Goal: Task Accomplishment & Management: Complete application form

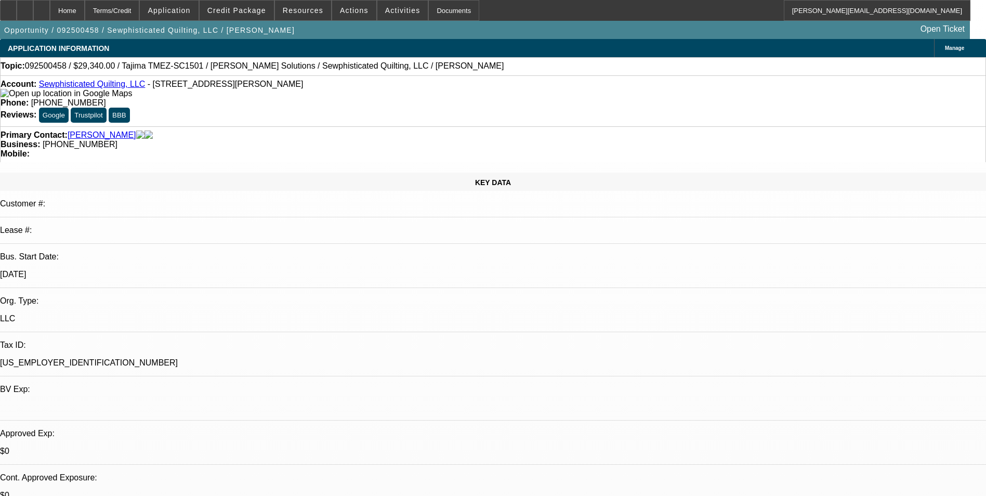
select select "0"
select select "2"
select select "0.1"
select select "4"
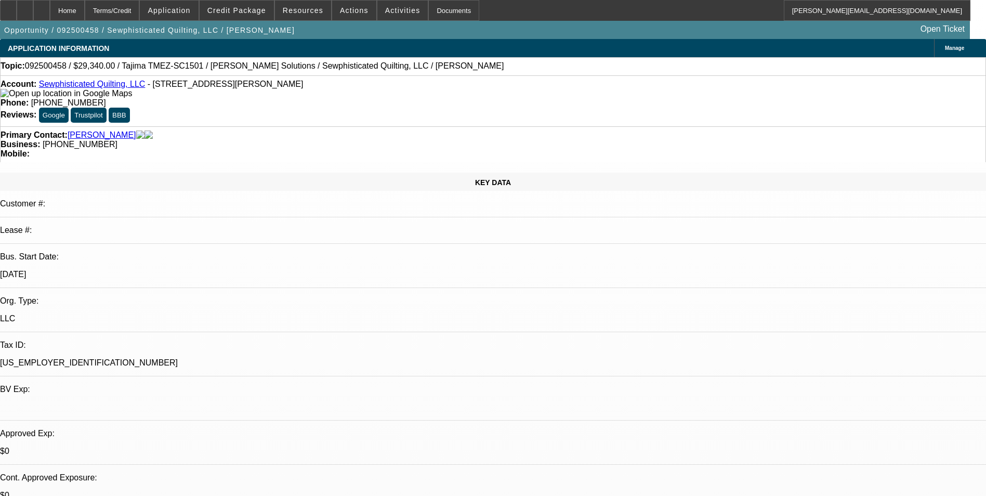
scroll to position [52, 0]
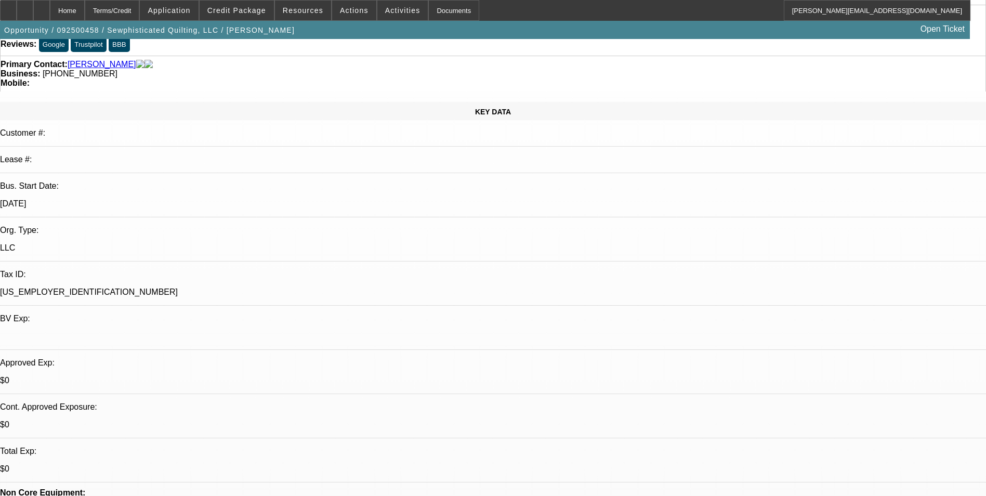
scroll to position [0, 0]
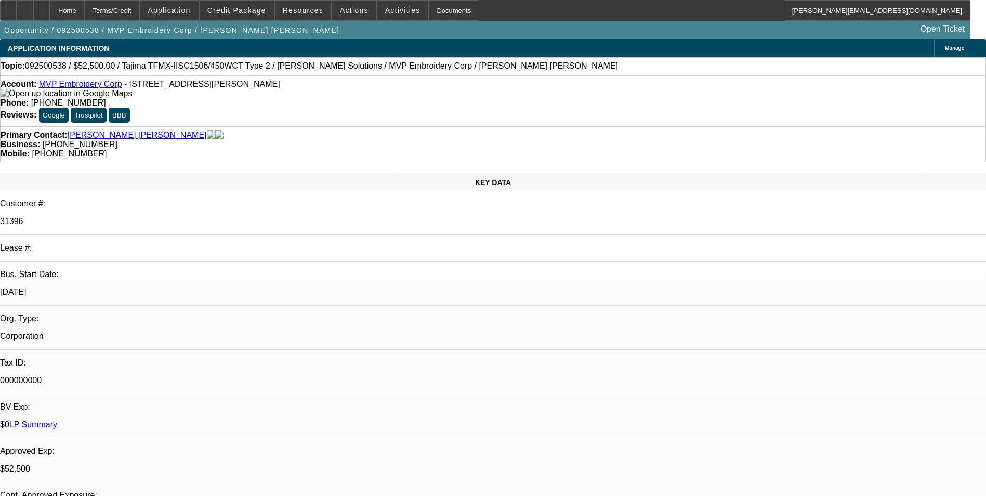
select select "0"
select select "2"
select select "0"
select select "6"
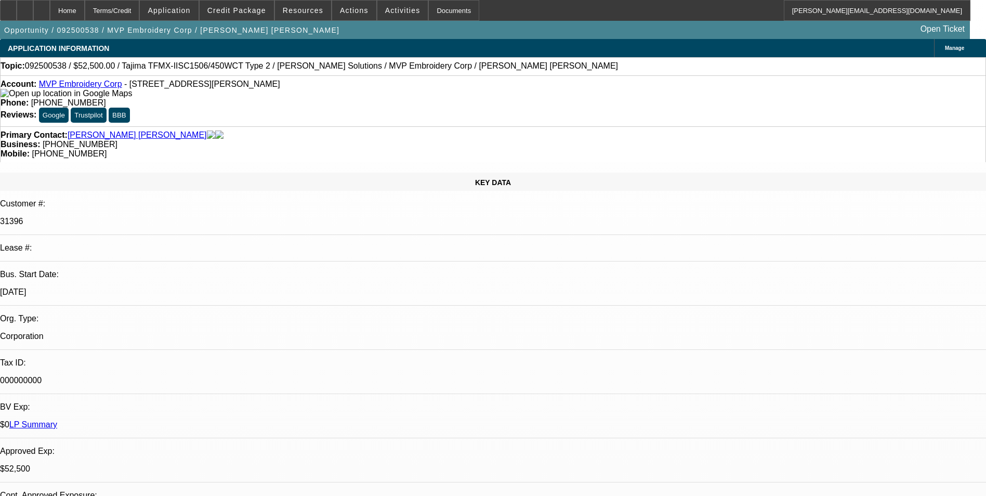
select select "0"
select select "2"
select select "0"
select select "6"
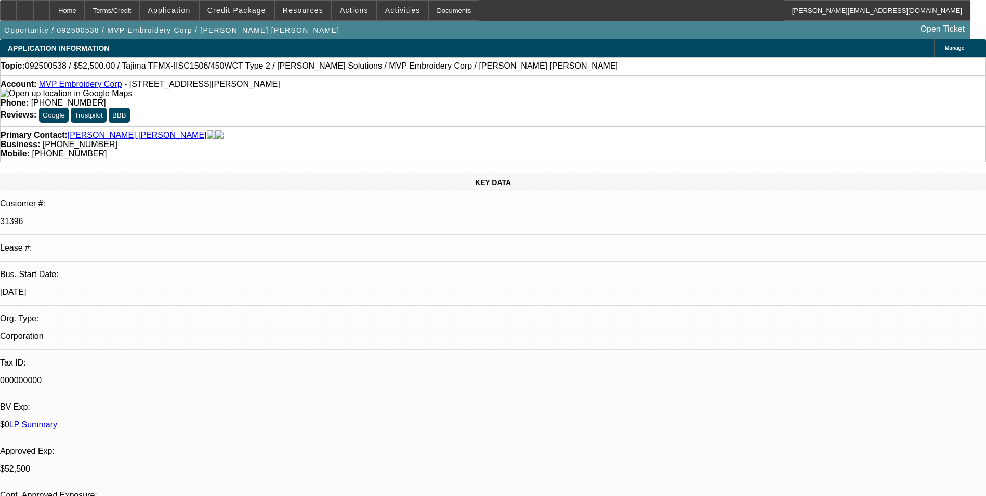
select select "0"
select select "2"
select select "0"
select select "6"
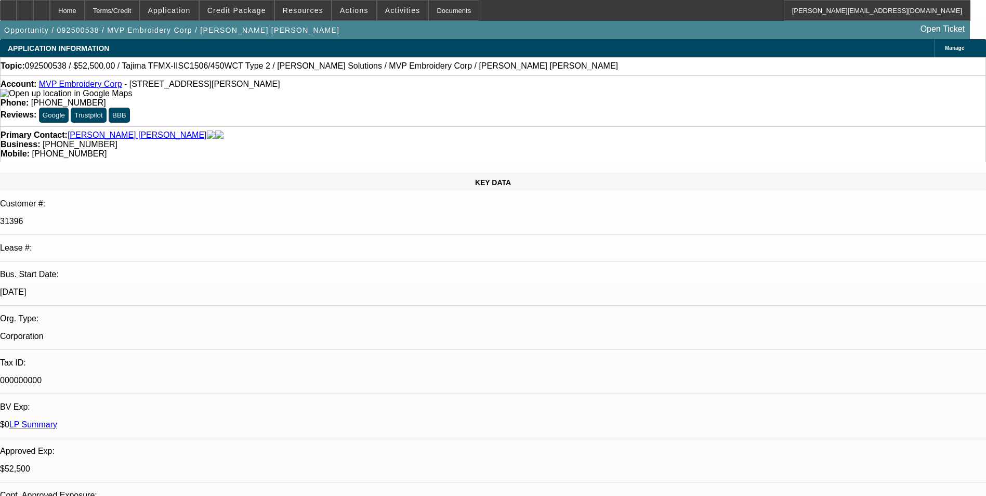
select select "0"
select select "2"
select select "0"
select select "6"
